Goal: Information Seeking & Learning: Learn about a topic

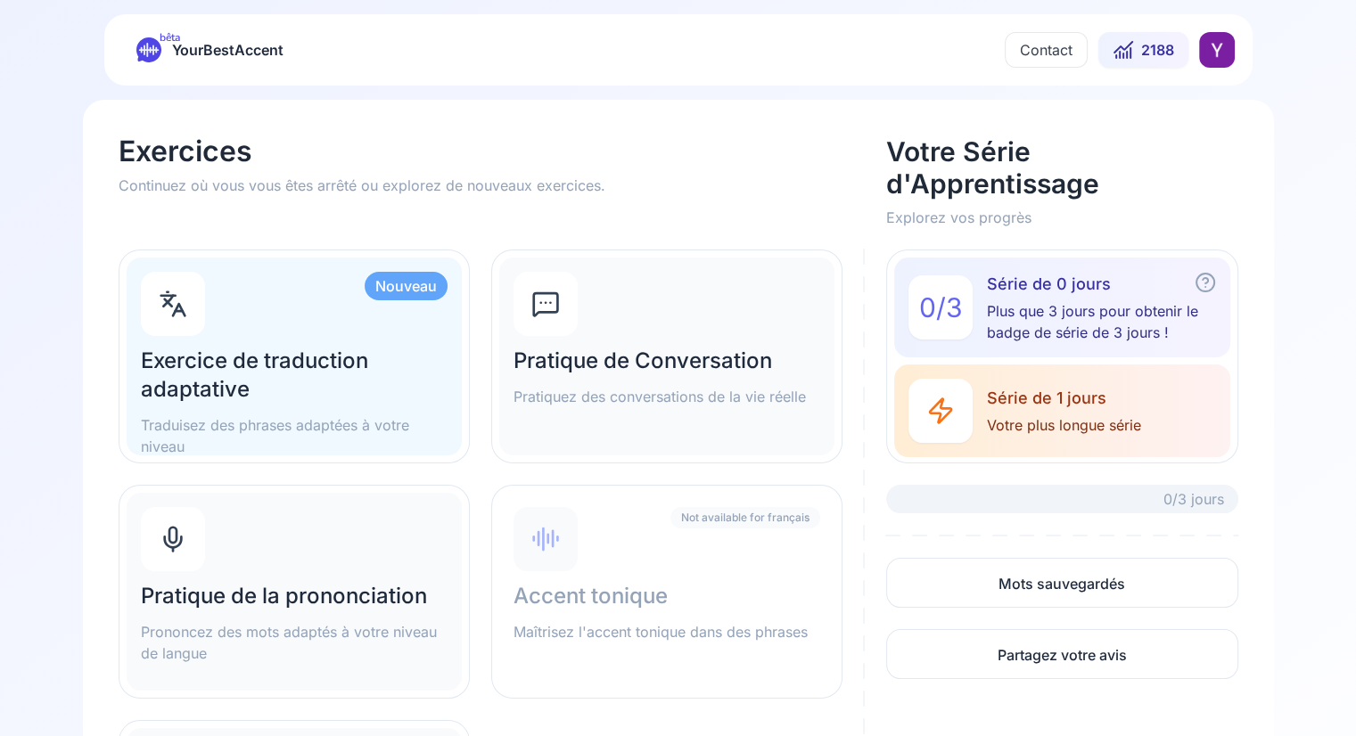
click at [1041, 55] on button "Contact" at bounding box center [1046, 50] width 83 height 36
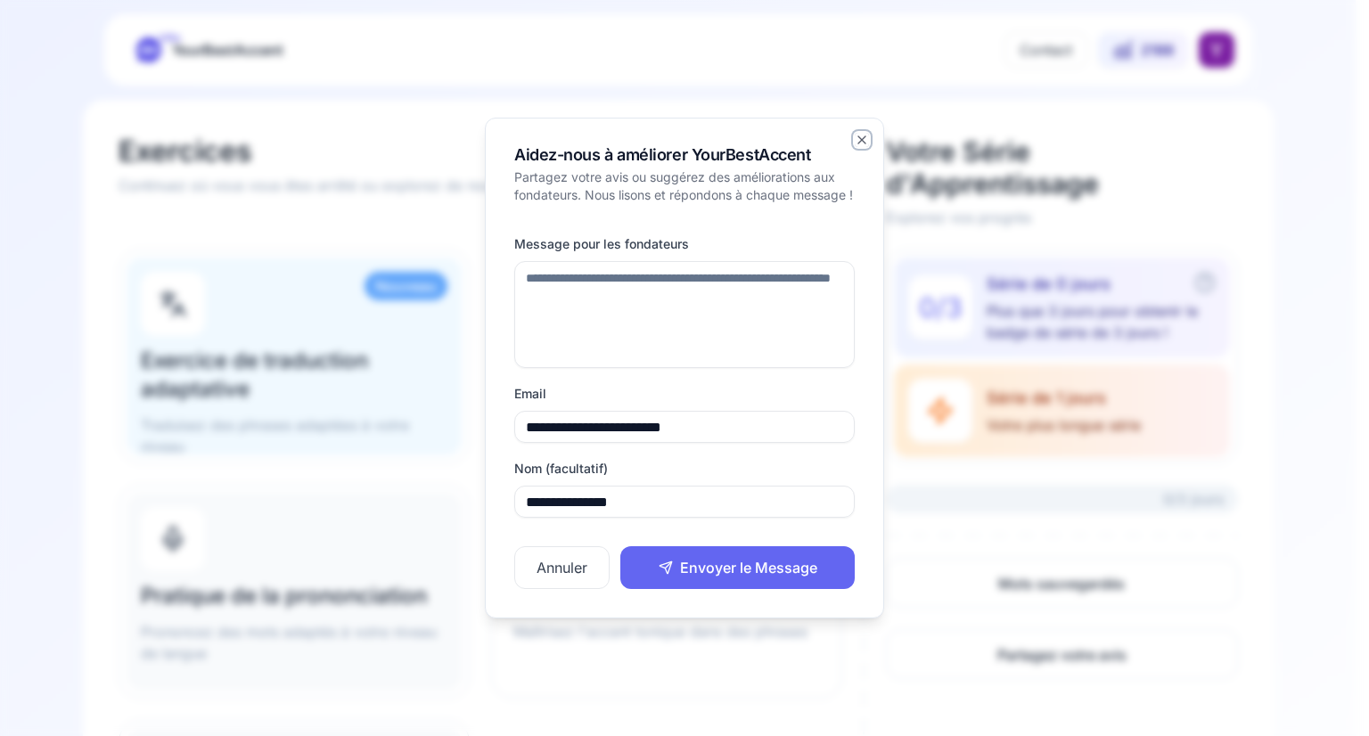
click at [864, 136] on icon "button" at bounding box center [861, 139] width 7 height 7
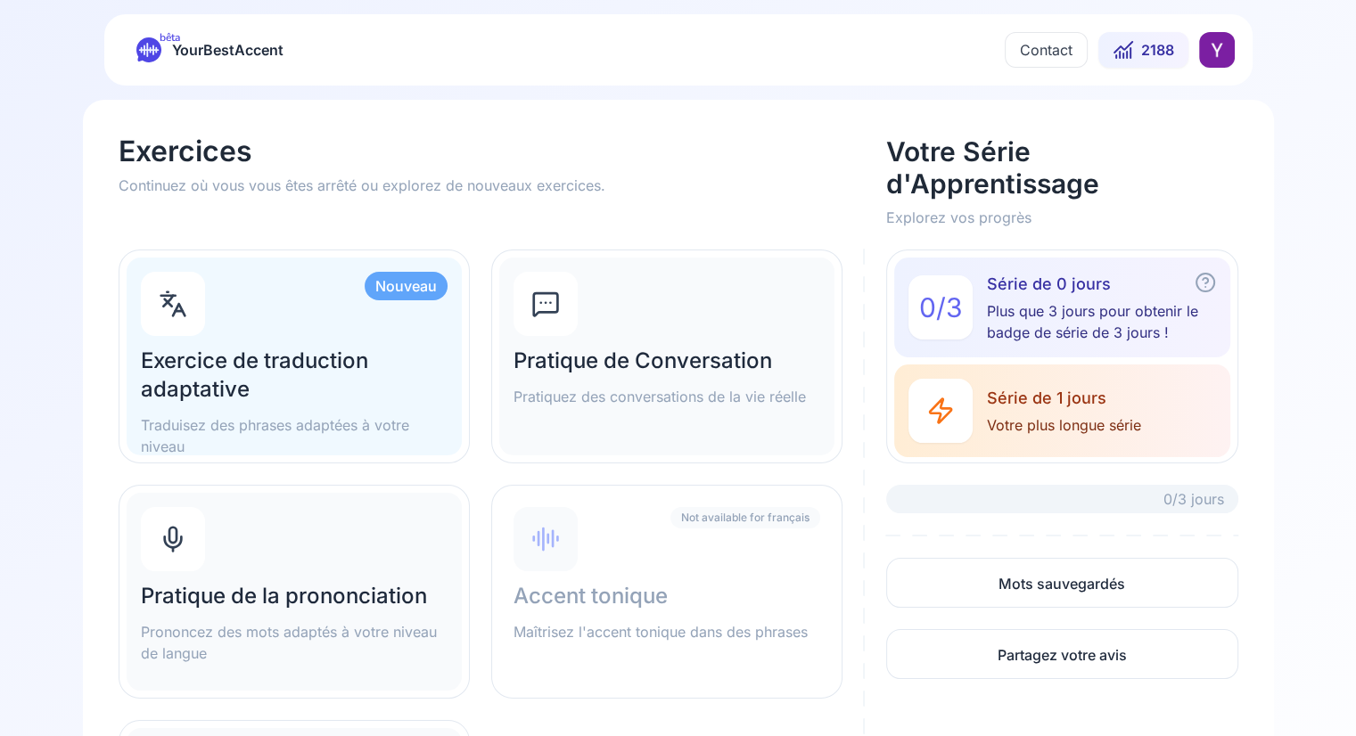
click at [1152, 47] on span "2188" at bounding box center [1157, 49] width 33 height 21
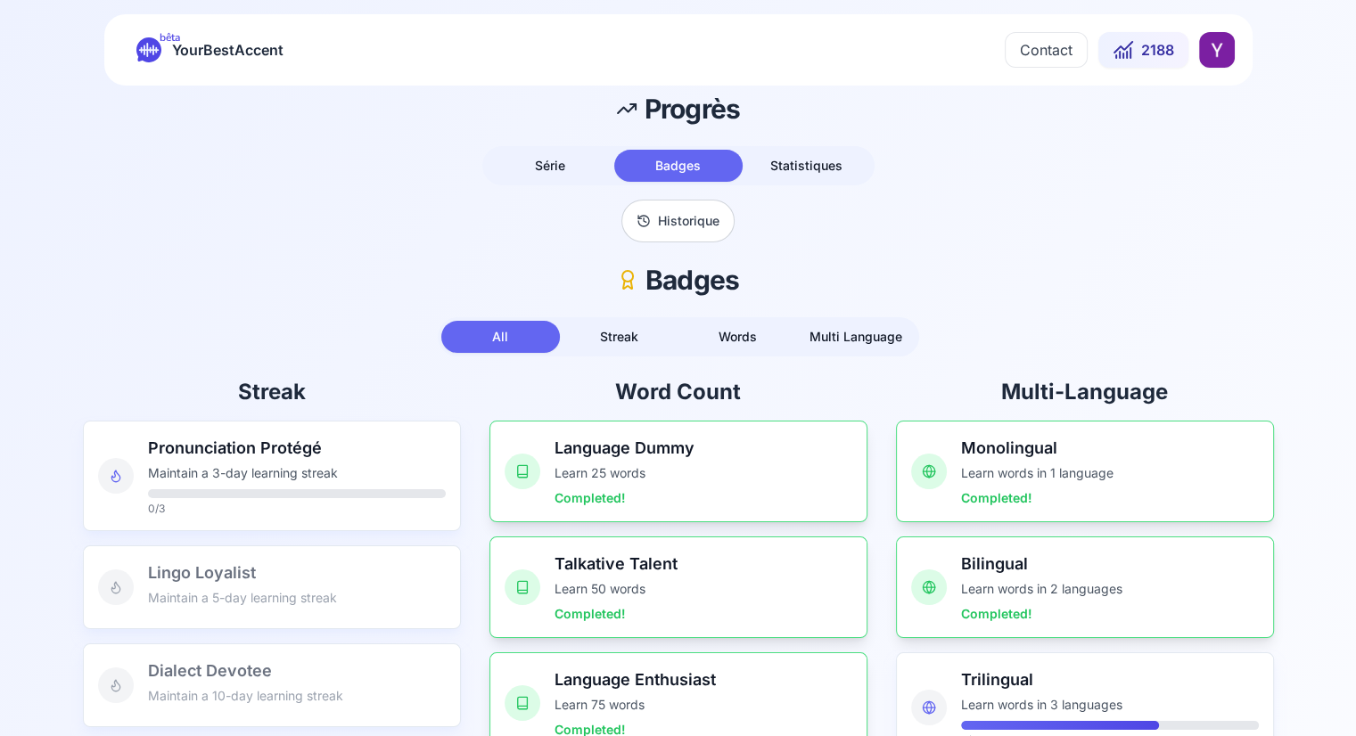
click at [249, 58] on span "YourBestAccent" at bounding box center [227, 49] width 111 height 25
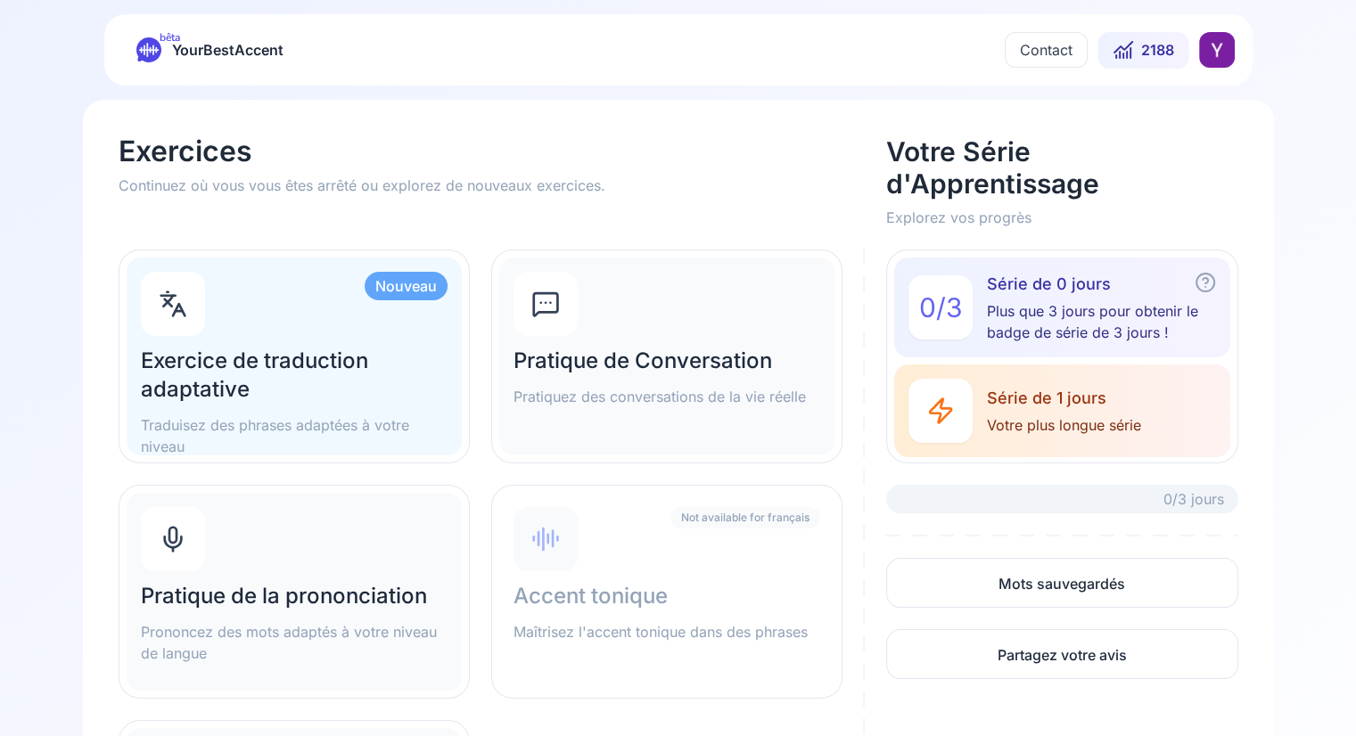
scroll to position [87, 0]
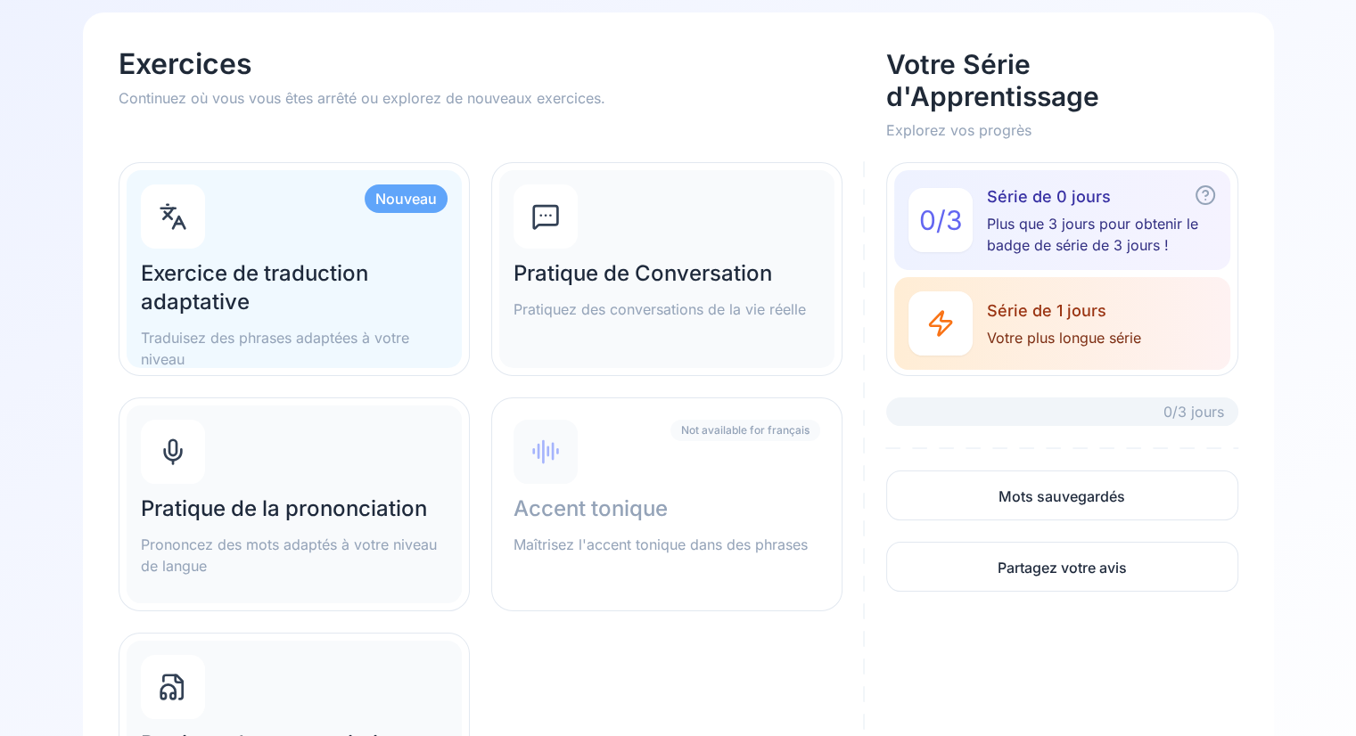
click at [321, 538] on p "Prononcez des mots adaptés à votre niveau de langue" at bounding box center [294, 555] width 307 height 43
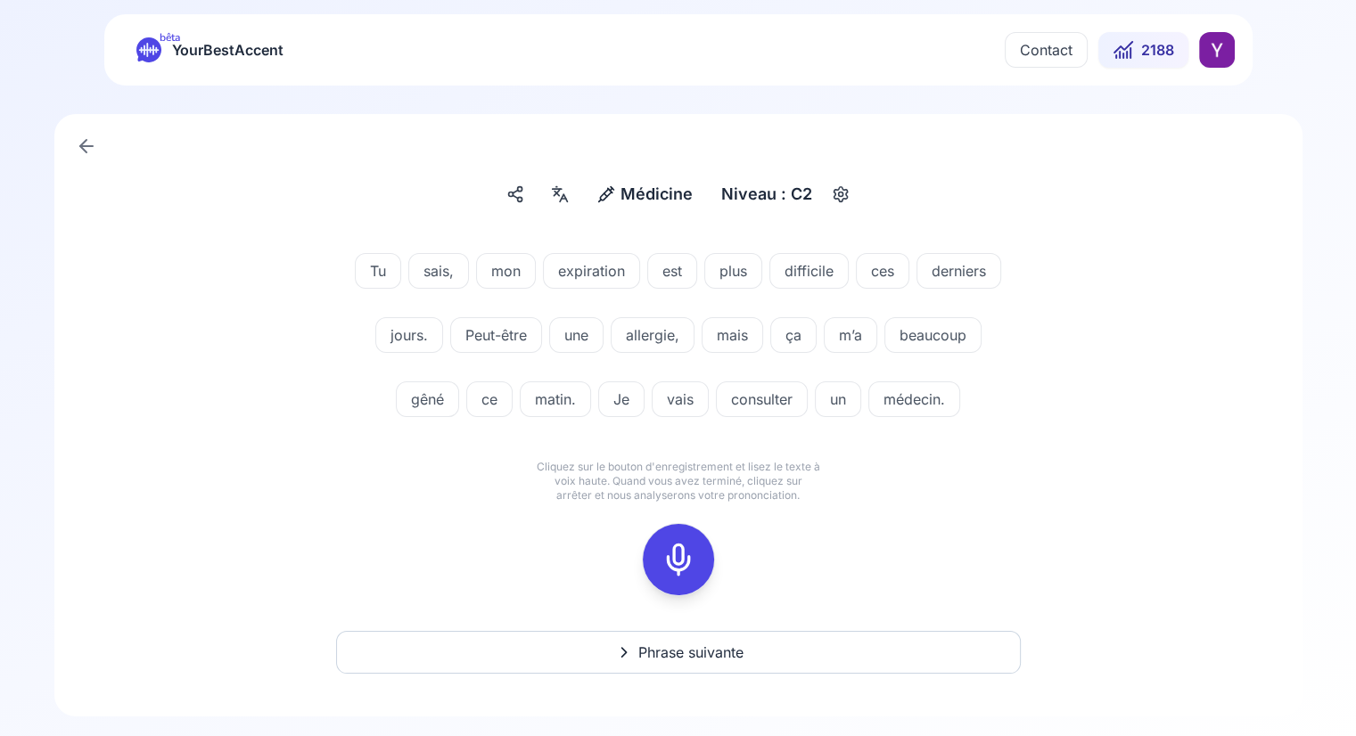
click at [588, 261] on span "expiration" at bounding box center [591, 270] width 95 height 21
click at [292, 283] on div "Tu sais, mon expiration est plus difficile ces derniers jours. Peut-être une al…" at bounding box center [678, 339] width 1027 height 214
